Goal: Information Seeking & Learning: Learn about a topic

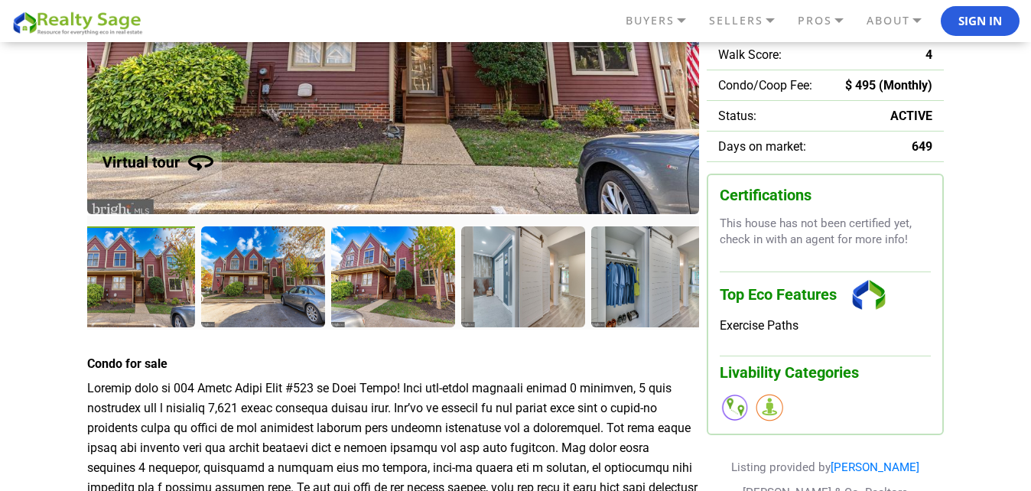
scroll to position [300, 0]
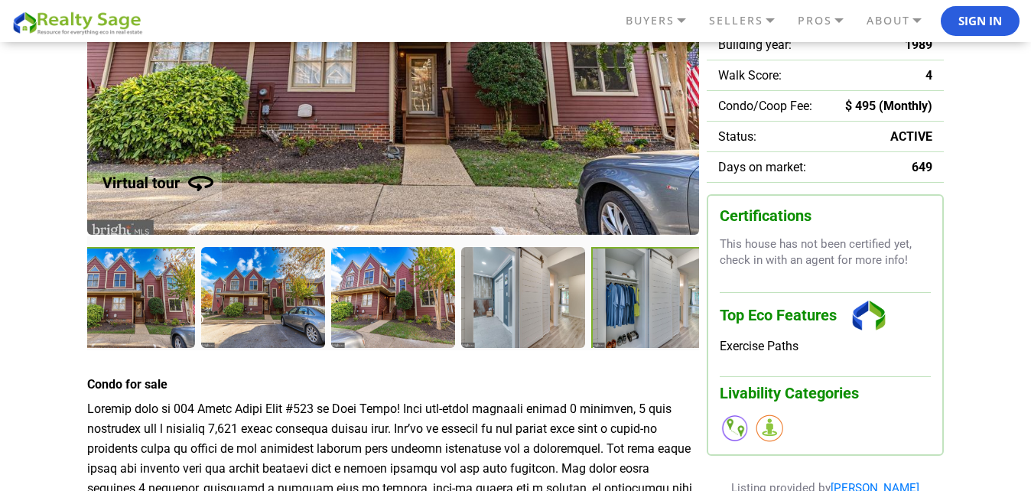
click at [664, 304] on div at bounding box center [654, 299] width 127 height 104
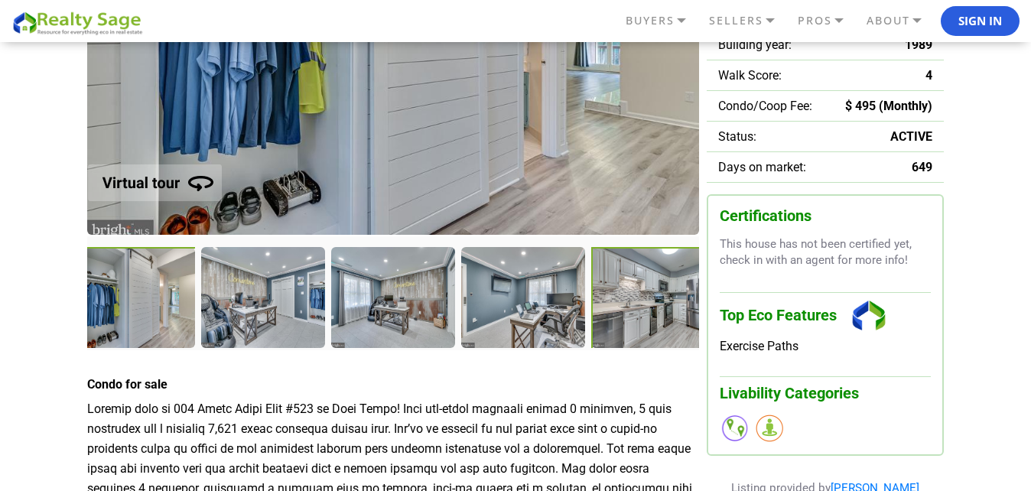
click at [655, 301] on div at bounding box center [654, 299] width 127 height 104
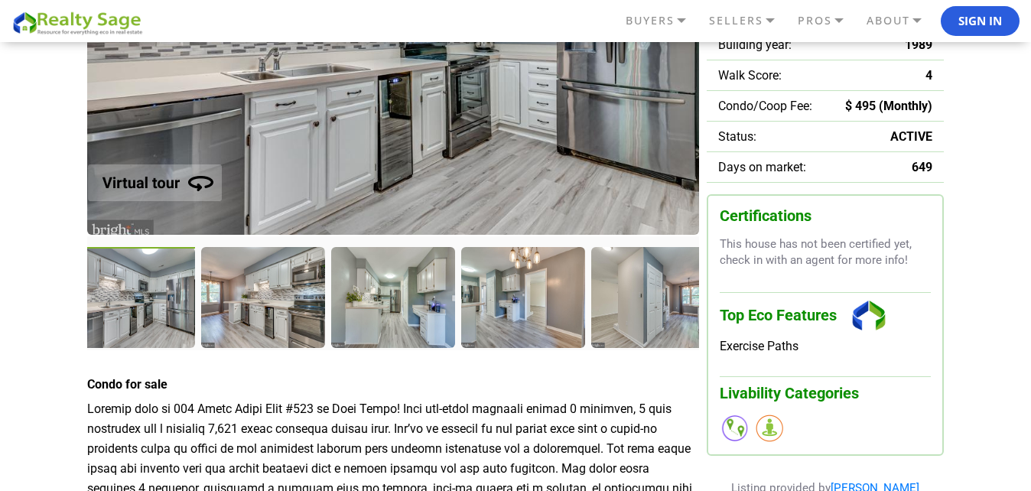
click at [468, 78] on img at bounding box center [393, 37] width 612 height 395
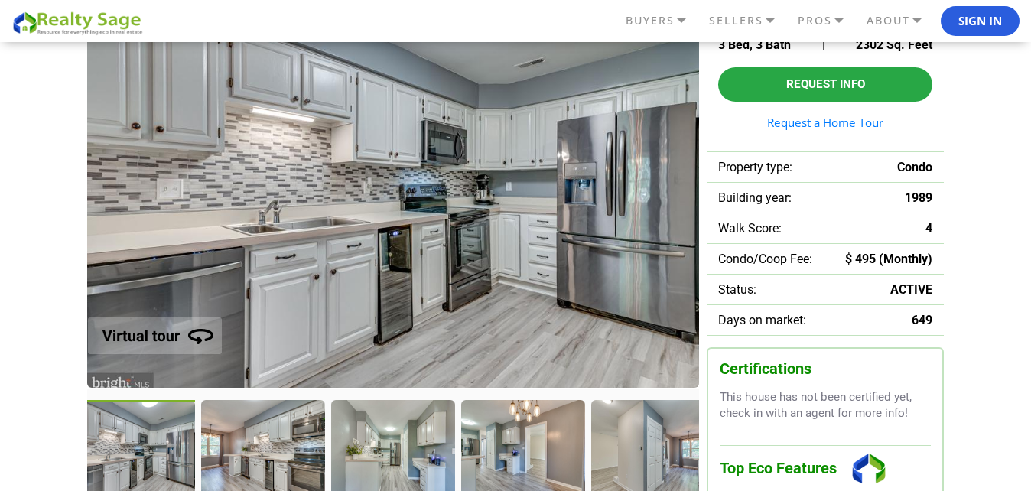
scroll to position [86, 0]
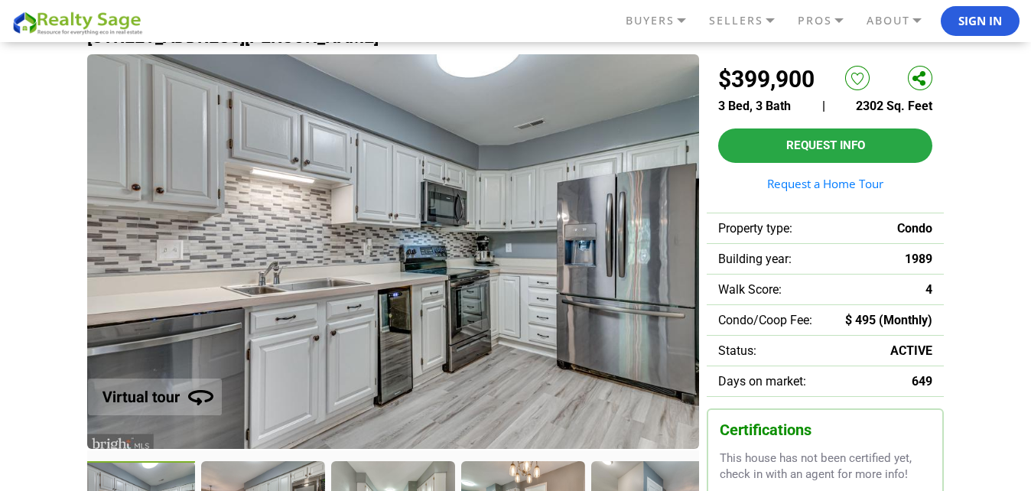
click at [653, 258] on img at bounding box center [393, 251] width 612 height 395
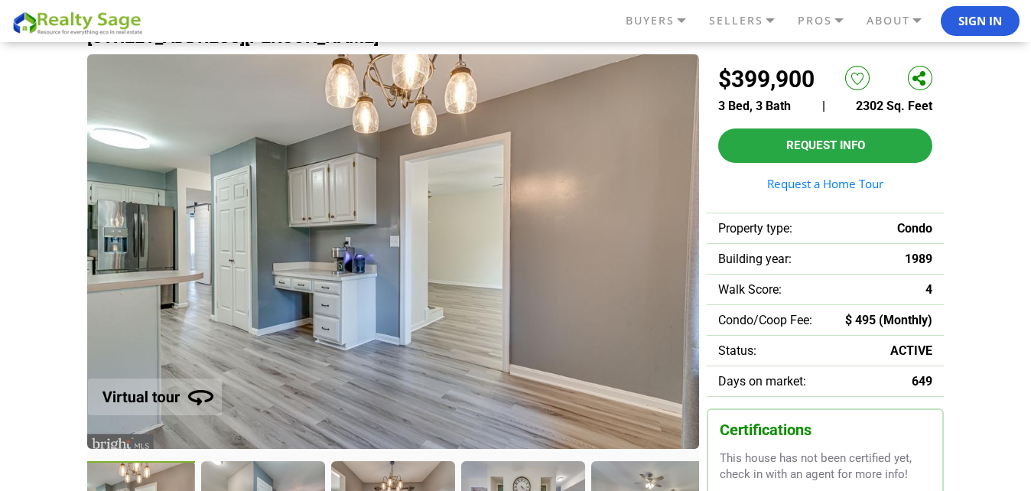
click at [492, 161] on img at bounding box center [393, 251] width 612 height 395
